Goal: Task Accomplishment & Management: Manage account settings

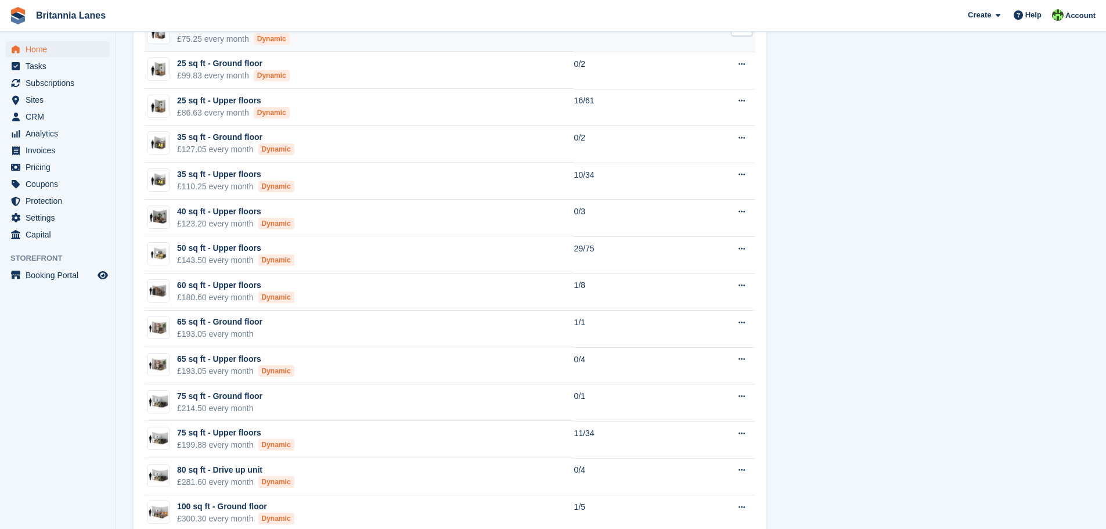
scroll to position [812, 0]
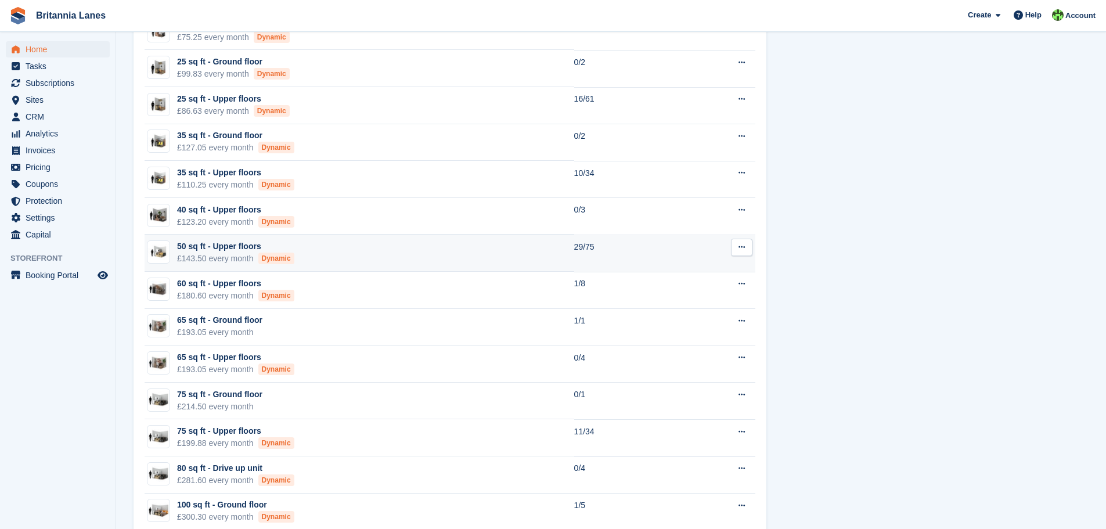
click at [420, 248] on td "50 sq ft - Upper floors £143.50 every month Dynamic" at bounding box center [359, 252] width 429 height 37
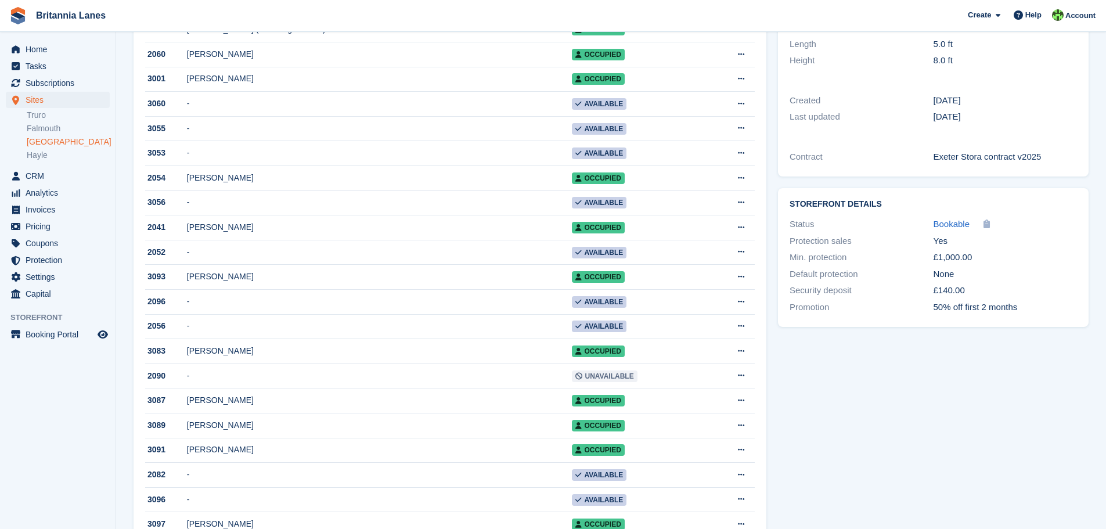
scroll to position [116, 0]
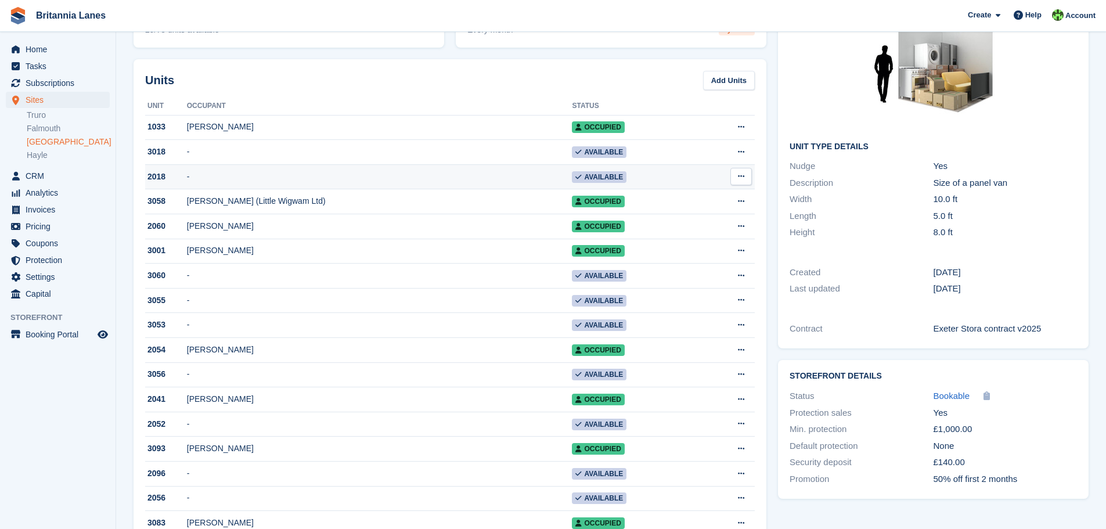
click at [312, 180] on td "-" at bounding box center [379, 176] width 385 height 25
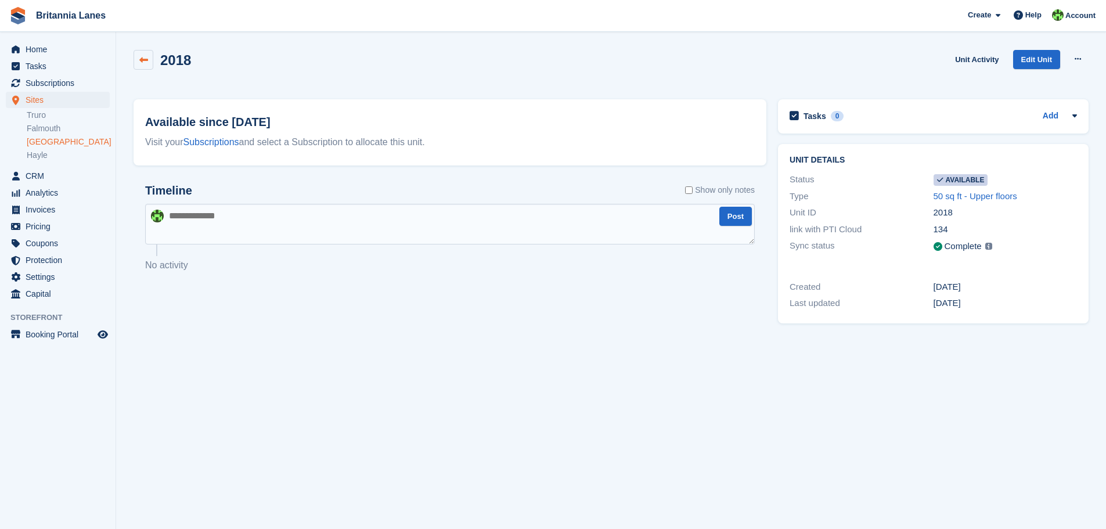
click at [140, 60] on icon at bounding box center [143, 60] width 9 height 9
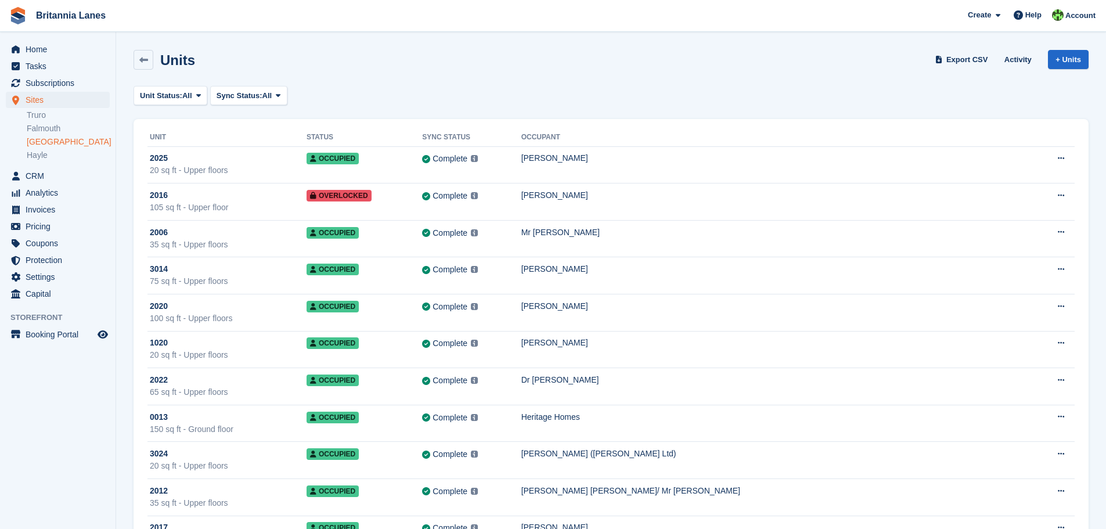
click at [31, 144] on link "[GEOGRAPHIC_DATA]" at bounding box center [68, 141] width 83 height 11
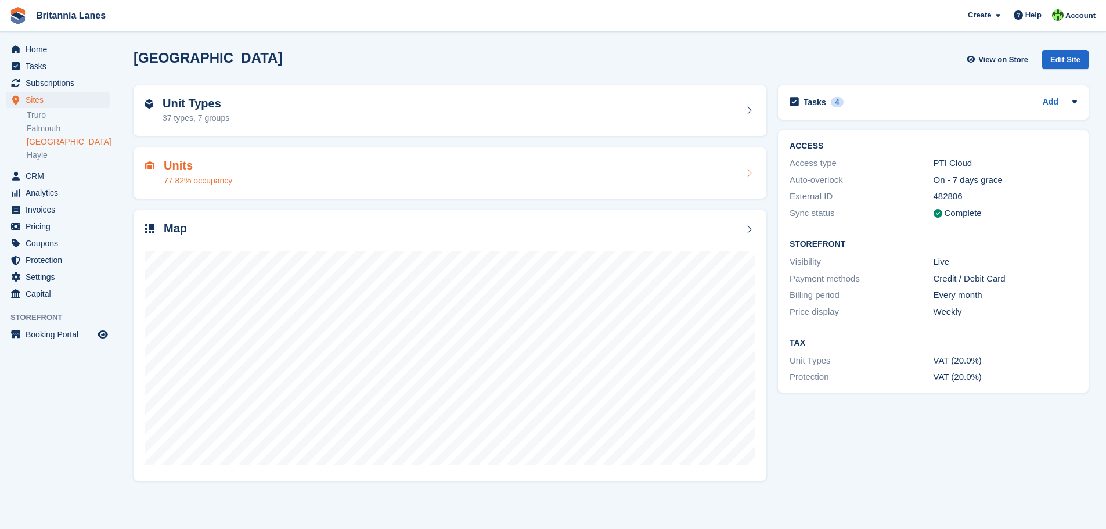
click at [343, 169] on div "Units 77.82% occupancy" at bounding box center [449, 173] width 609 height 28
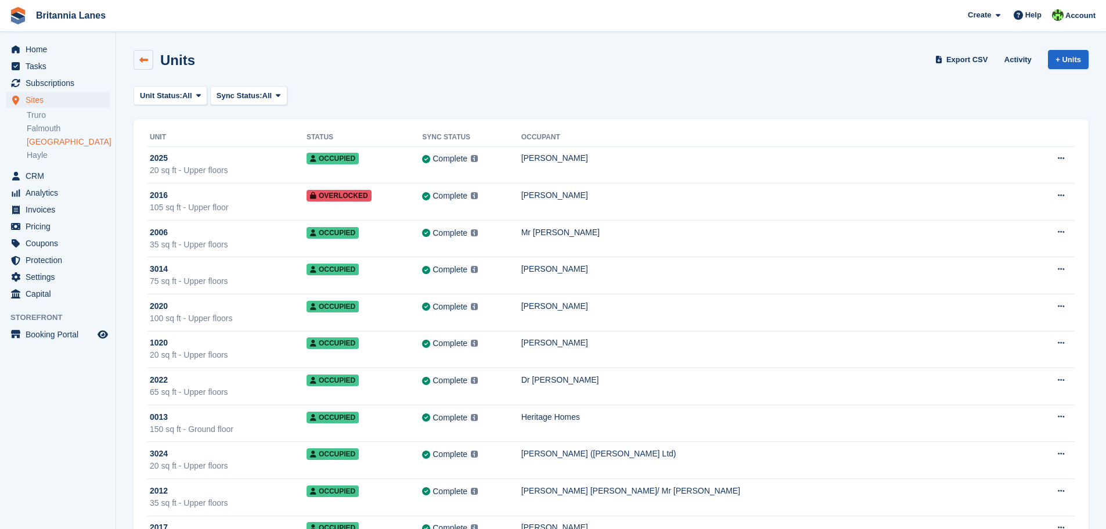
click at [146, 68] on link at bounding box center [143, 60] width 20 height 20
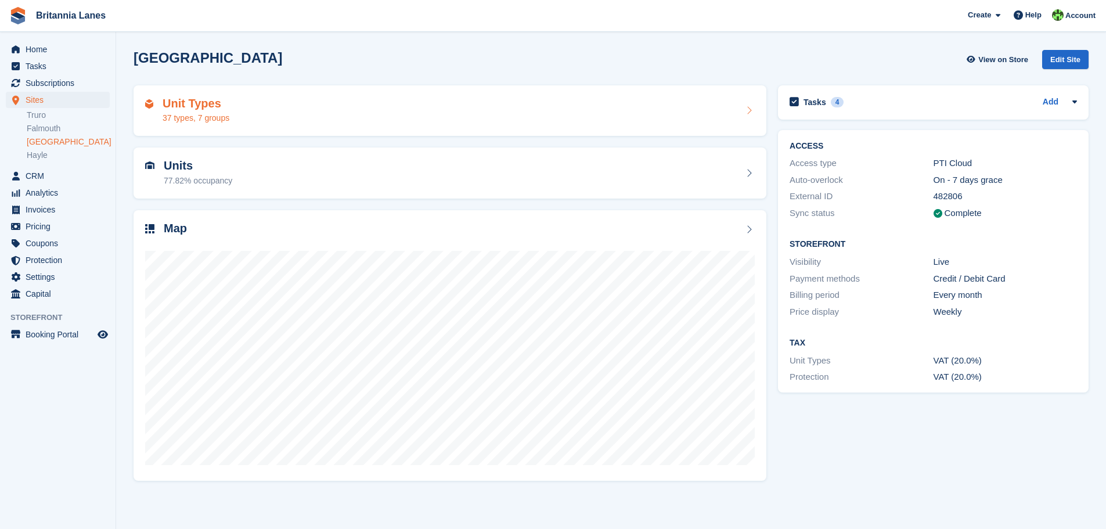
click at [205, 113] on div "37 types, 7 groups" at bounding box center [195, 118] width 67 height 12
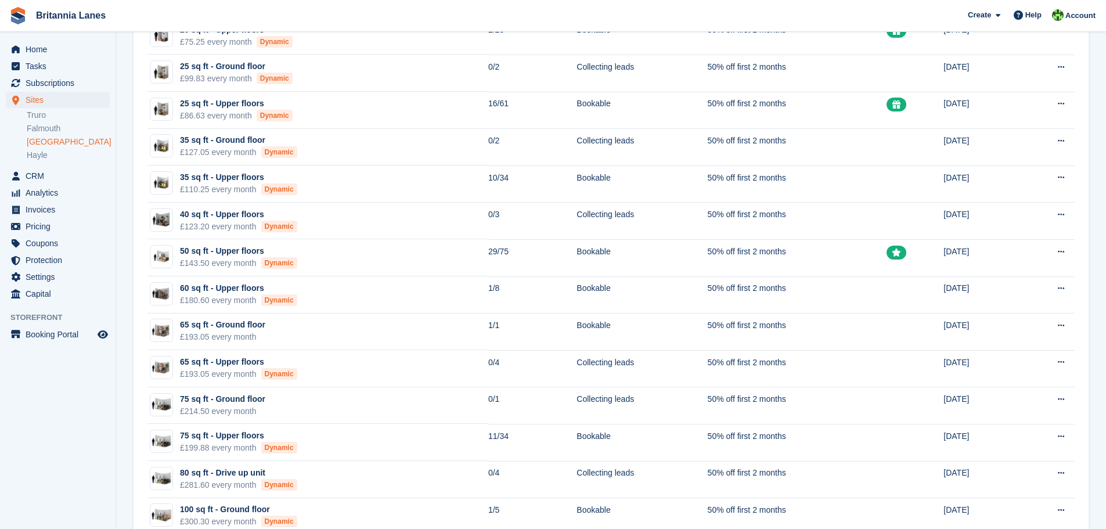
scroll to position [290, 0]
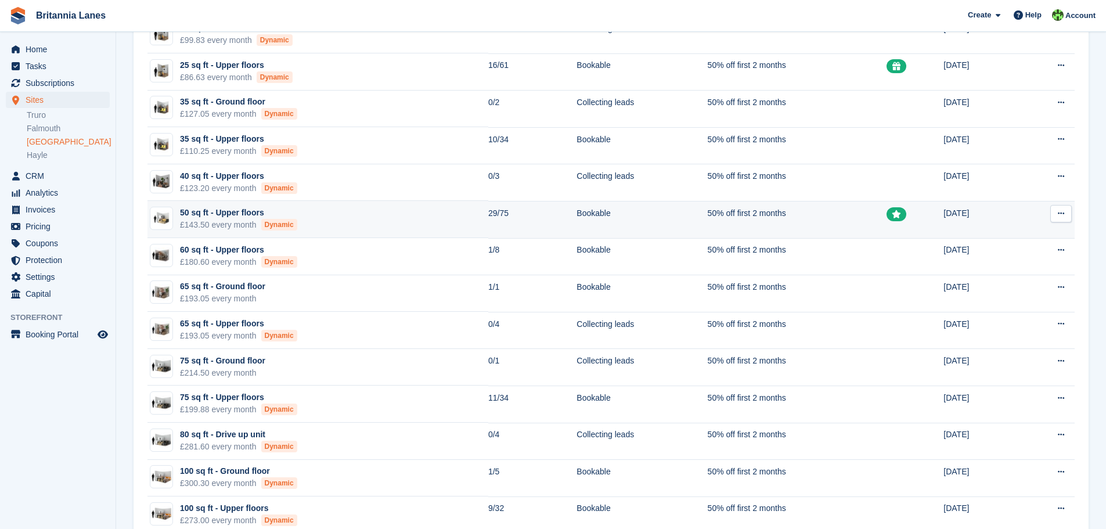
click at [335, 212] on td "50 sq ft - Upper floors £143.50 every month Dynamic" at bounding box center [317, 219] width 341 height 37
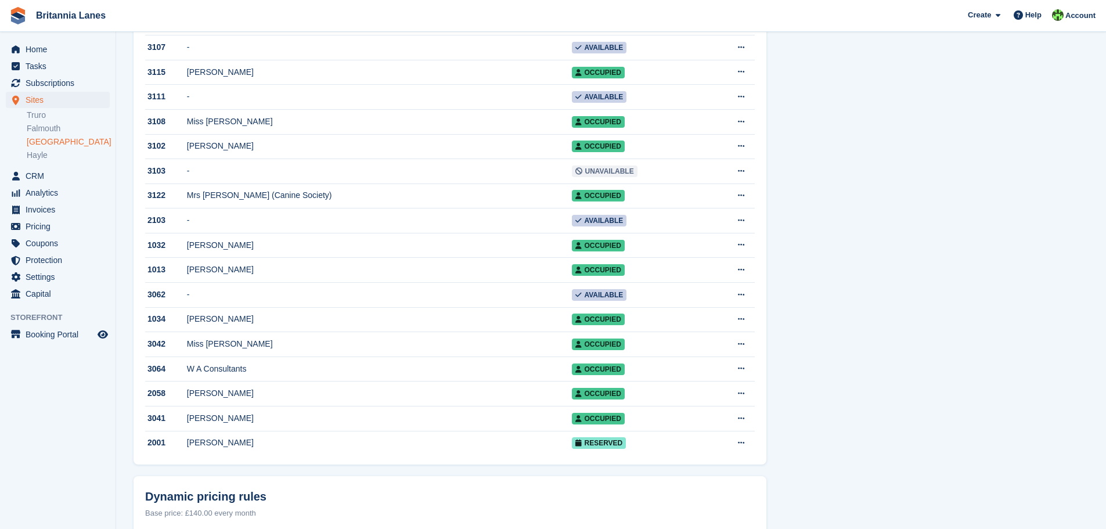
scroll to position [1393, 0]
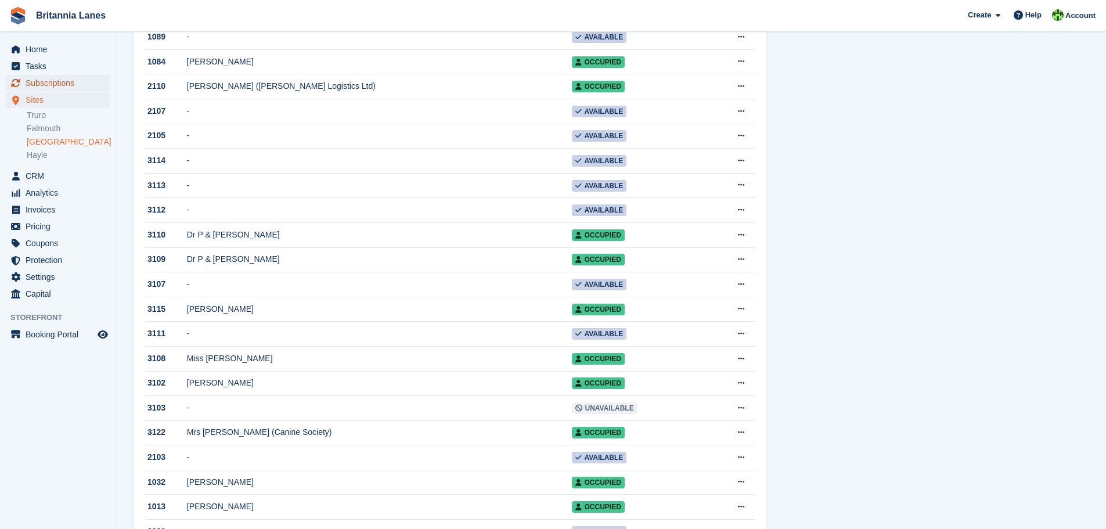
click at [72, 80] on span "Subscriptions" at bounding box center [61, 83] width 70 height 16
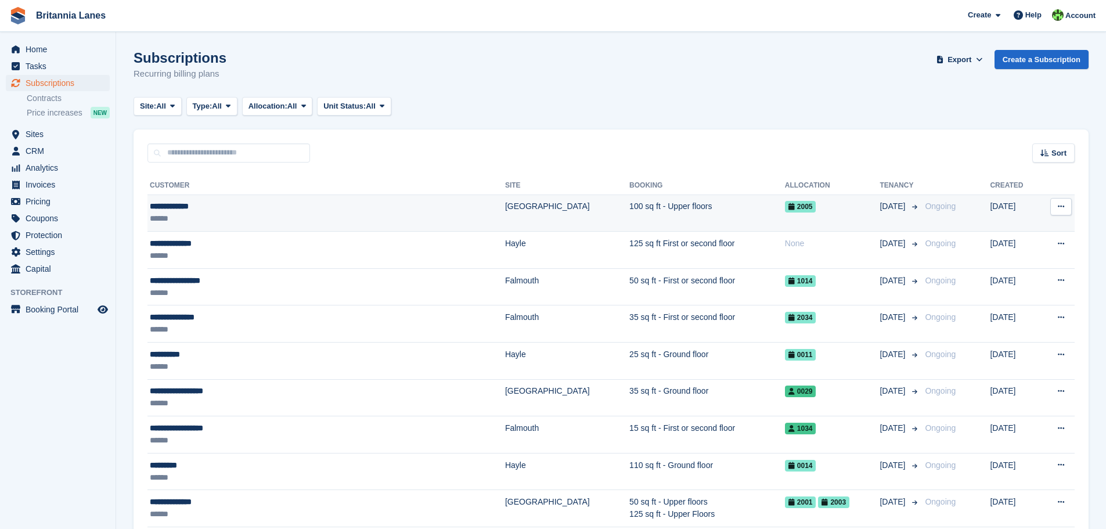
click at [267, 212] on div "******" at bounding box center [270, 218] width 241 height 12
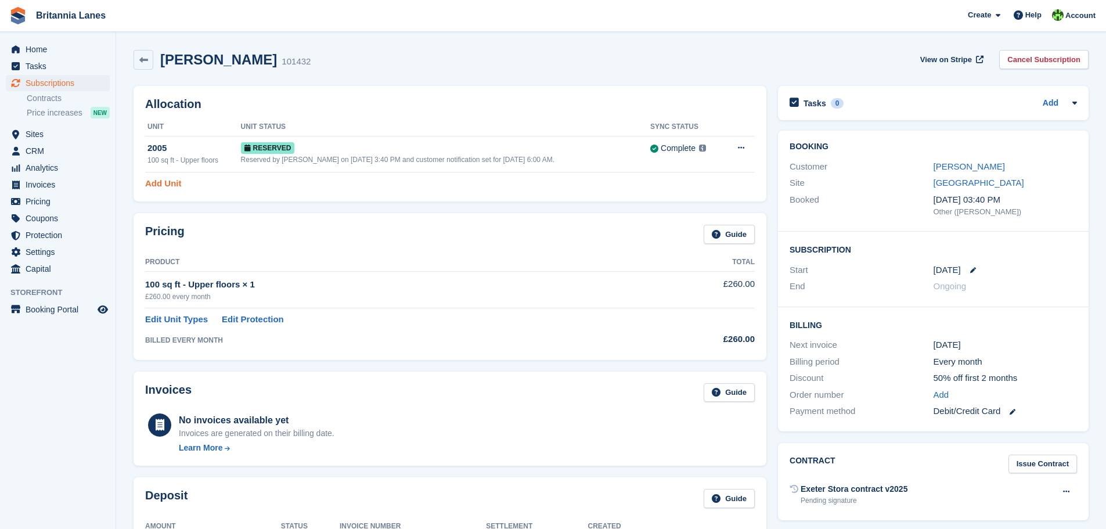
click at [161, 187] on link "Add Unit" at bounding box center [163, 183] width 36 height 13
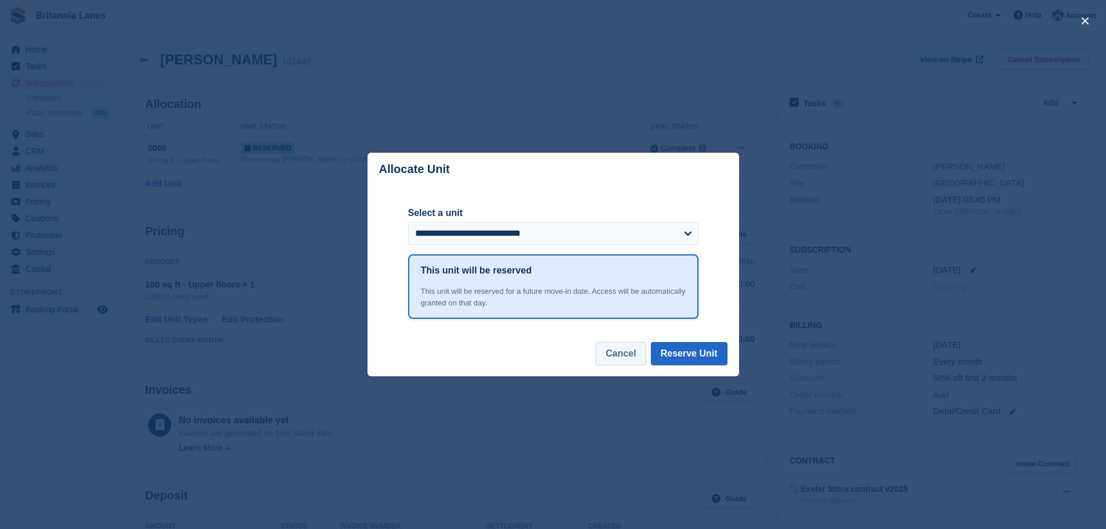
click at [615, 353] on button "Cancel" at bounding box center [620, 353] width 50 height 23
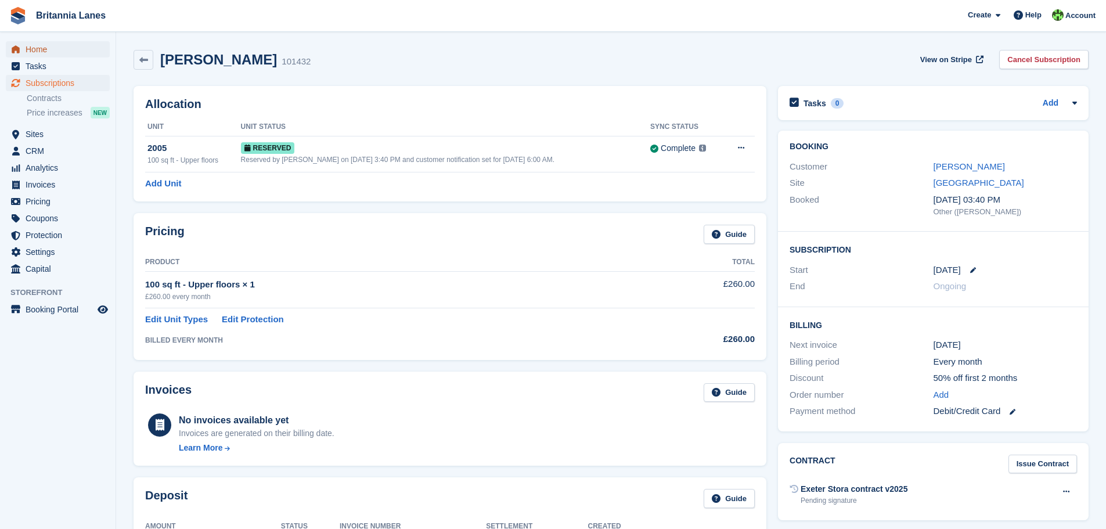
click at [41, 52] on span "Home" at bounding box center [61, 49] width 70 height 16
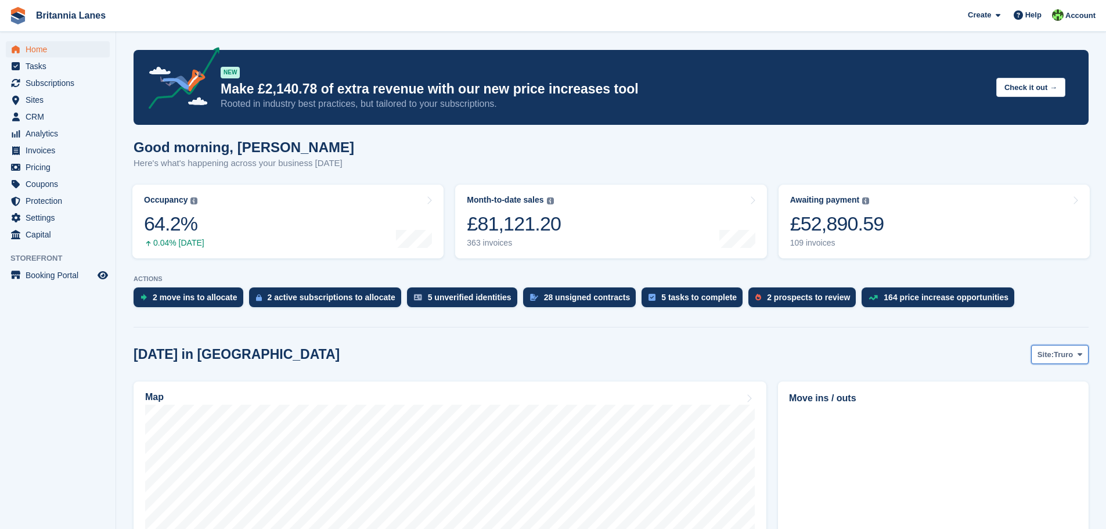
click at [1078, 356] on icon at bounding box center [1079, 355] width 5 height 8
click at [1023, 424] on link "[GEOGRAPHIC_DATA]" at bounding box center [1030, 423] width 104 height 21
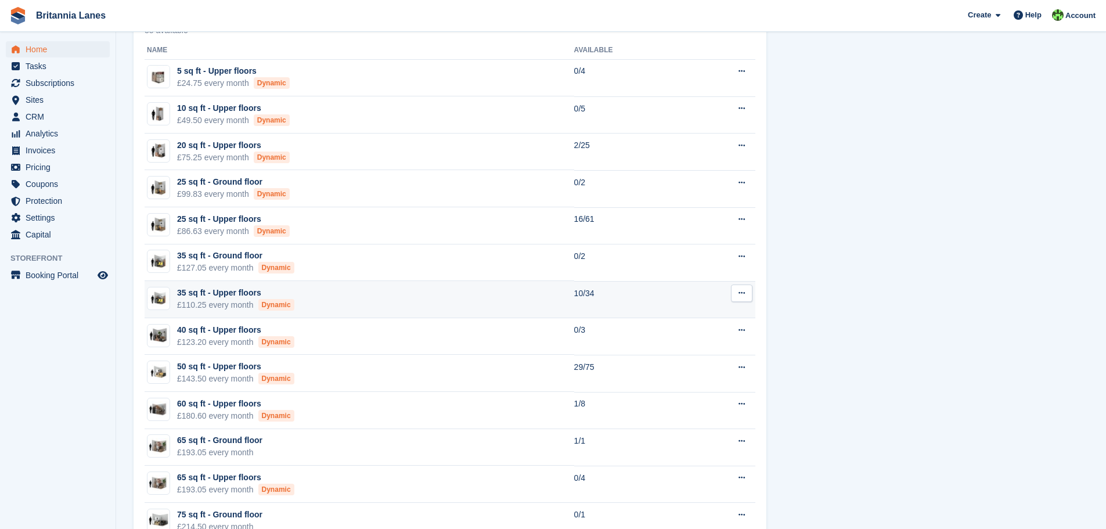
scroll to position [696, 0]
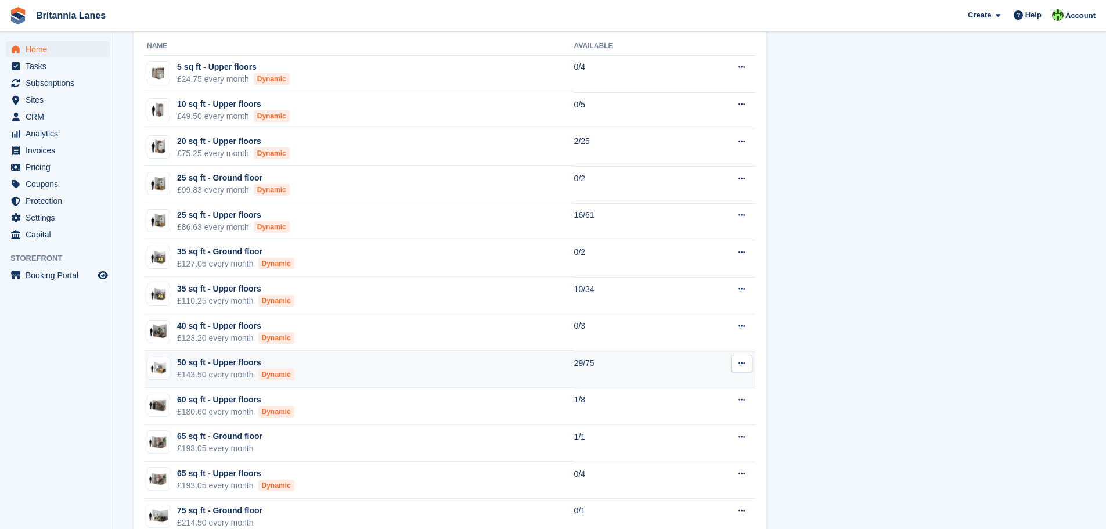
click at [395, 369] on td "50 sq ft - Upper floors £143.50 every month Dynamic" at bounding box center [359, 369] width 429 height 37
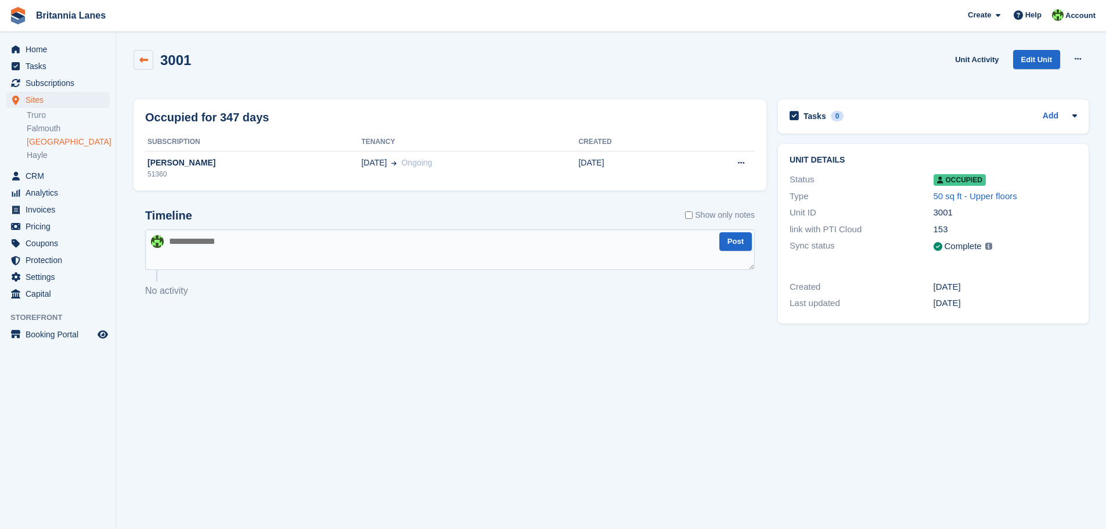
click at [147, 62] on icon at bounding box center [143, 60] width 9 height 9
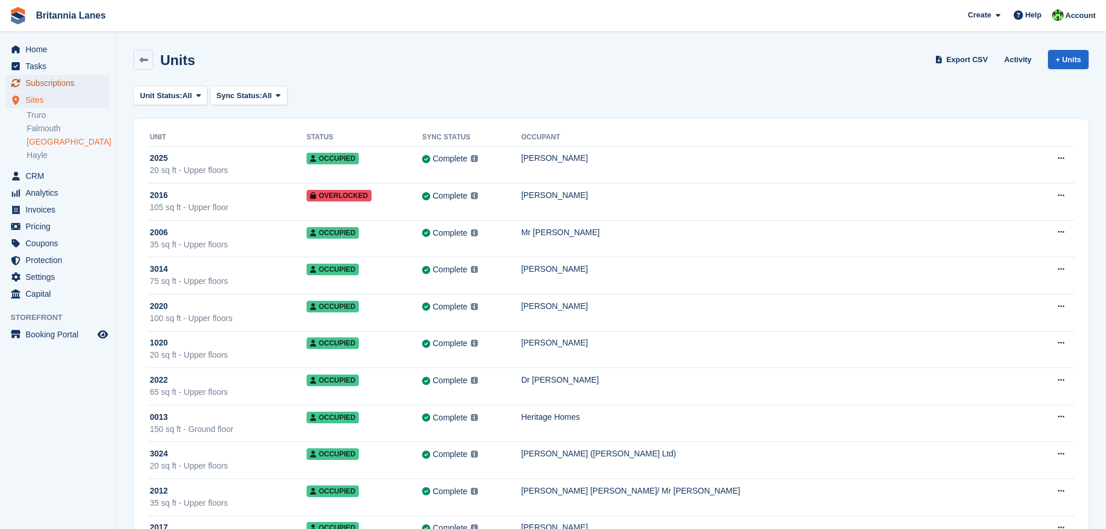
click at [46, 83] on span "Subscriptions" at bounding box center [61, 83] width 70 height 16
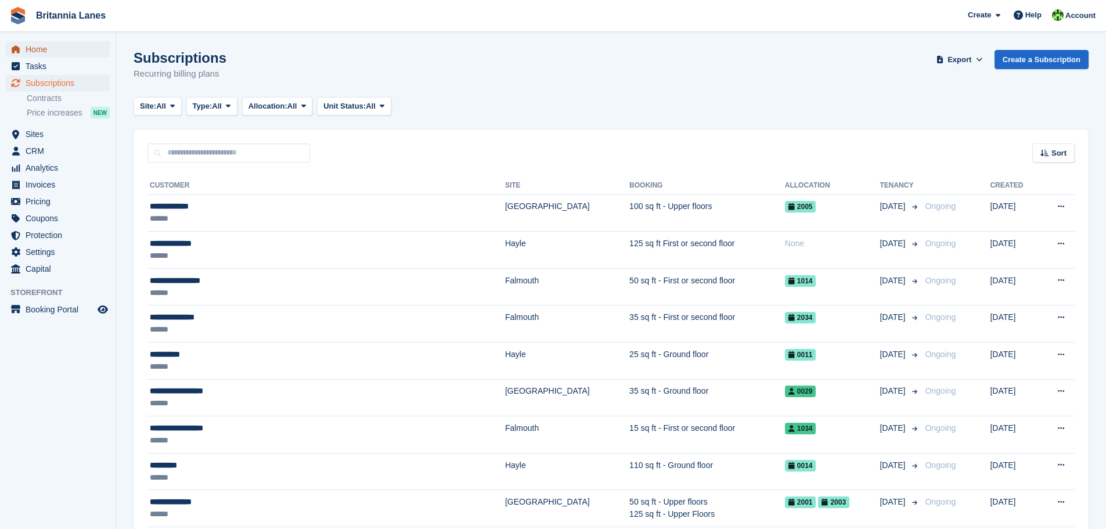
click at [49, 50] on span "Home" at bounding box center [61, 49] width 70 height 16
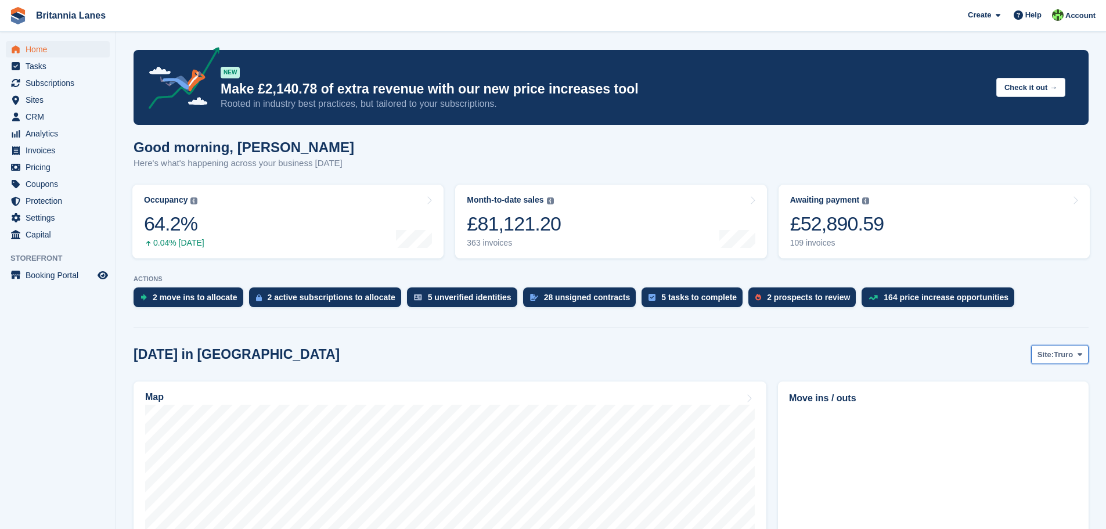
click at [1067, 357] on span "Truro" at bounding box center [1062, 355] width 19 height 12
click at [1027, 427] on link "[GEOGRAPHIC_DATA]" at bounding box center [1030, 423] width 104 height 21
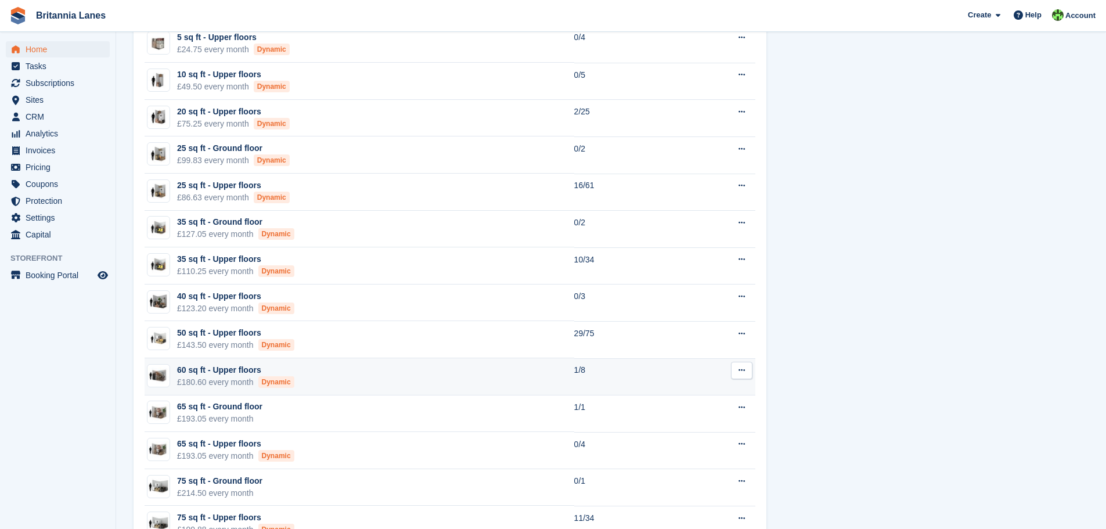
scroll to position [754, 0]
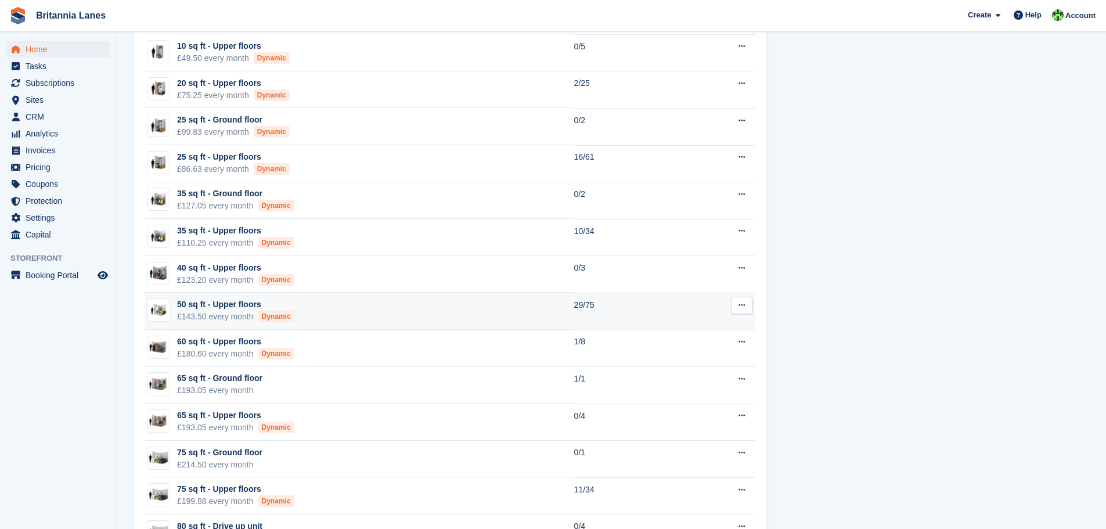
click at [364, 312] on td "50 sq ft - Upper floors £143.50 every month Dynamic" at bounding box center [359, 310] width 429 height 37
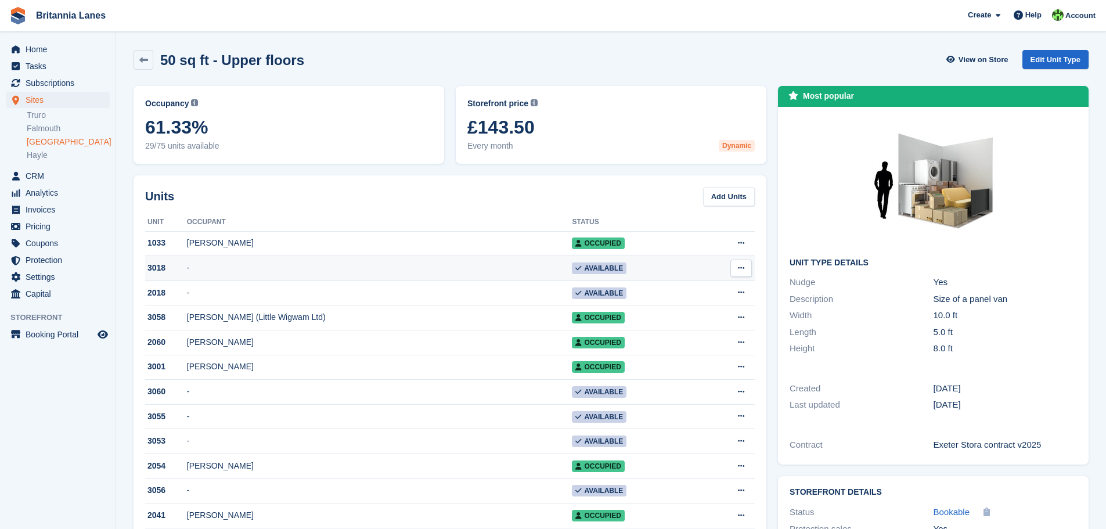
click at [449, 270] on td "-" at bounding box center [379, 268] width 385 height 25
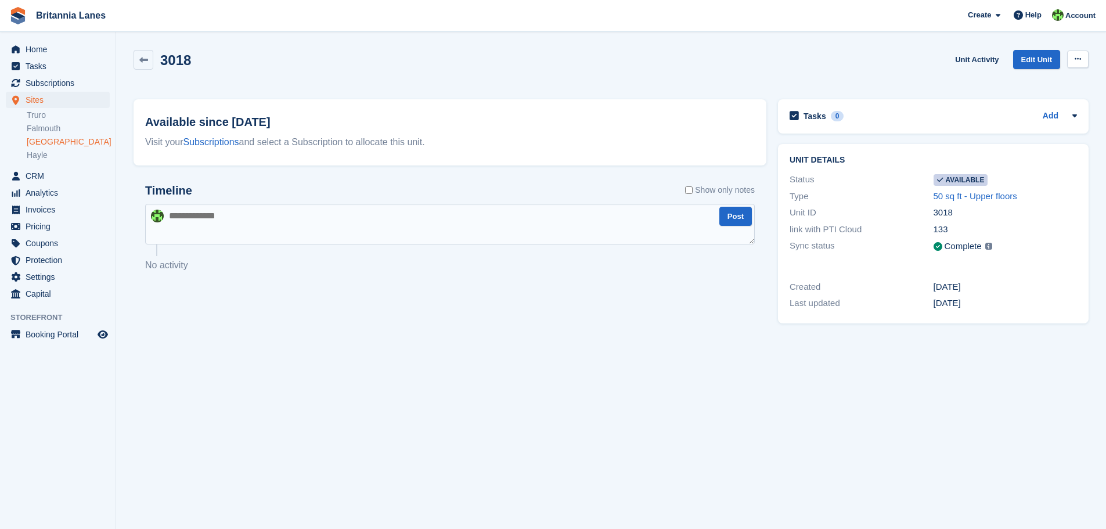
click at [1071, 59] on button at bounding box center [1077, 58] width 21 height 17
click at [989, 59] on link "Unit Activity" at bounding box center [976, 59] width 53 height 19
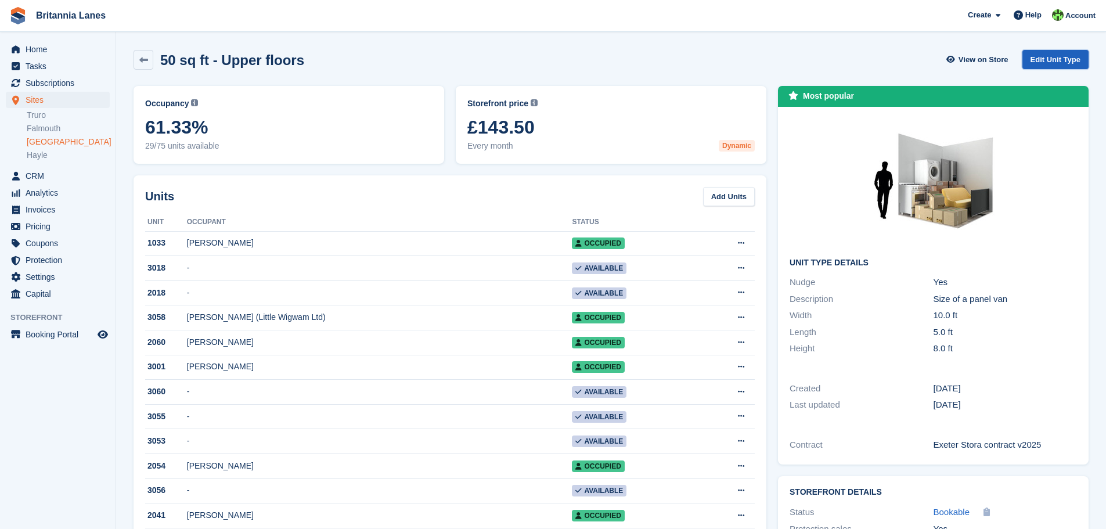
click at [1058, 58] on link "Edit Unit Type" at bounding box center [1055, 59] width 66 height 19
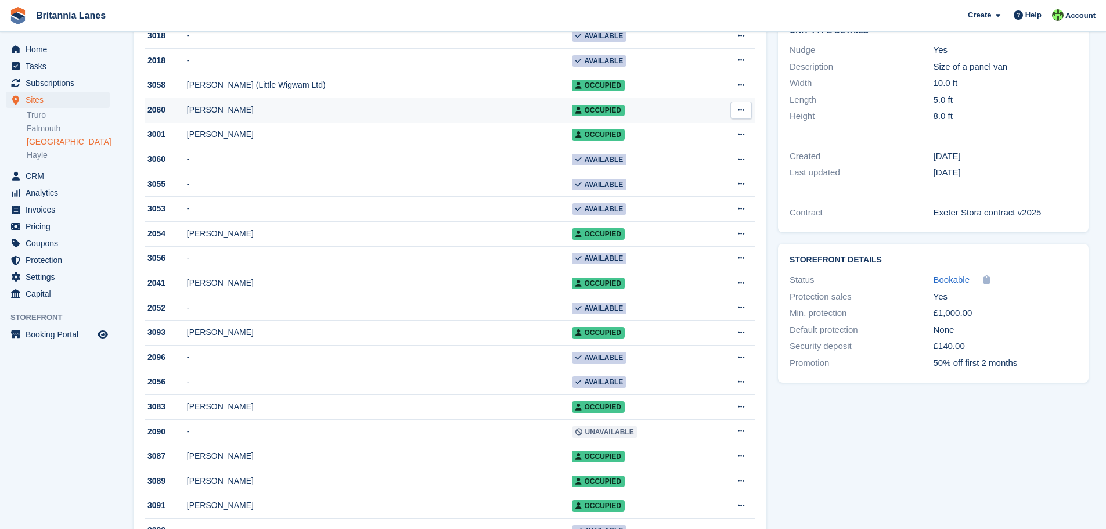
click at [748, 112] on button at bounding box center [740, 110] width 21 height 17
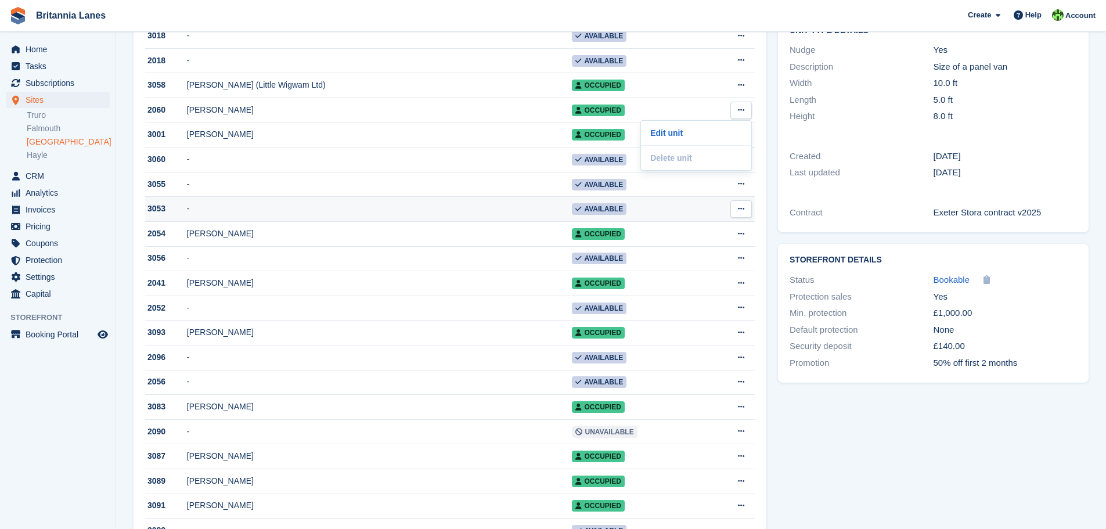
click at [742, 207] on button at bounding box center [740, 208] width 21 height 17
click at [728, 232] on p "Edit unit" at bounding box center [695, 231] width 101 height 15
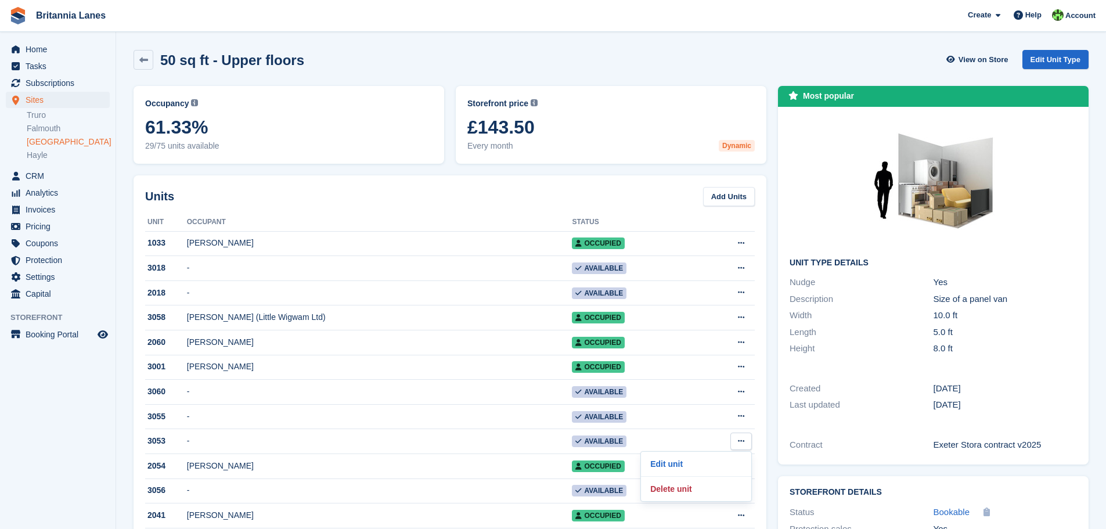
scroll to position [232, 0]
